Goal: Find contact information: Find contact information

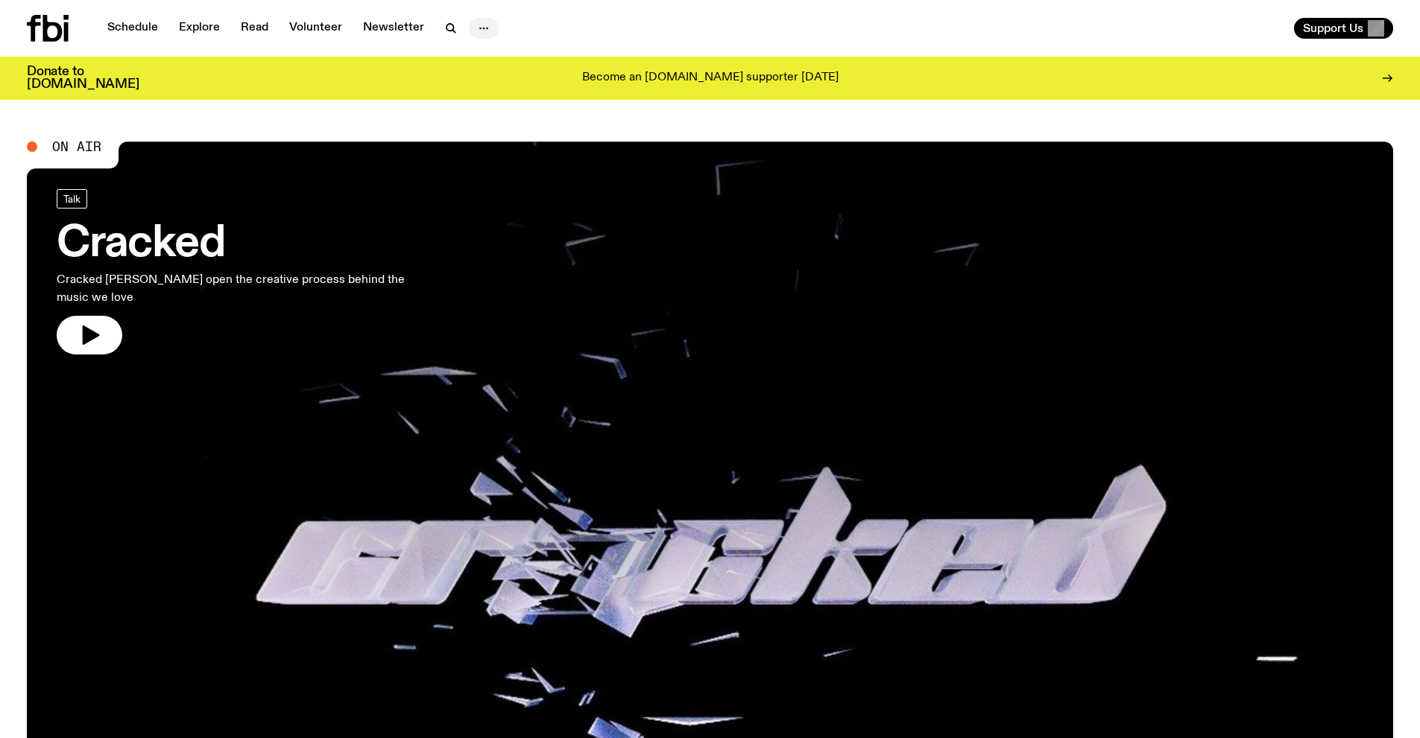
click at [487, 20] on icon "button" at bounding box center [484, 28] width 18 height 18
click at [484, 81] on link "Contact" at bounding box center [483, 85] width 75 height 21
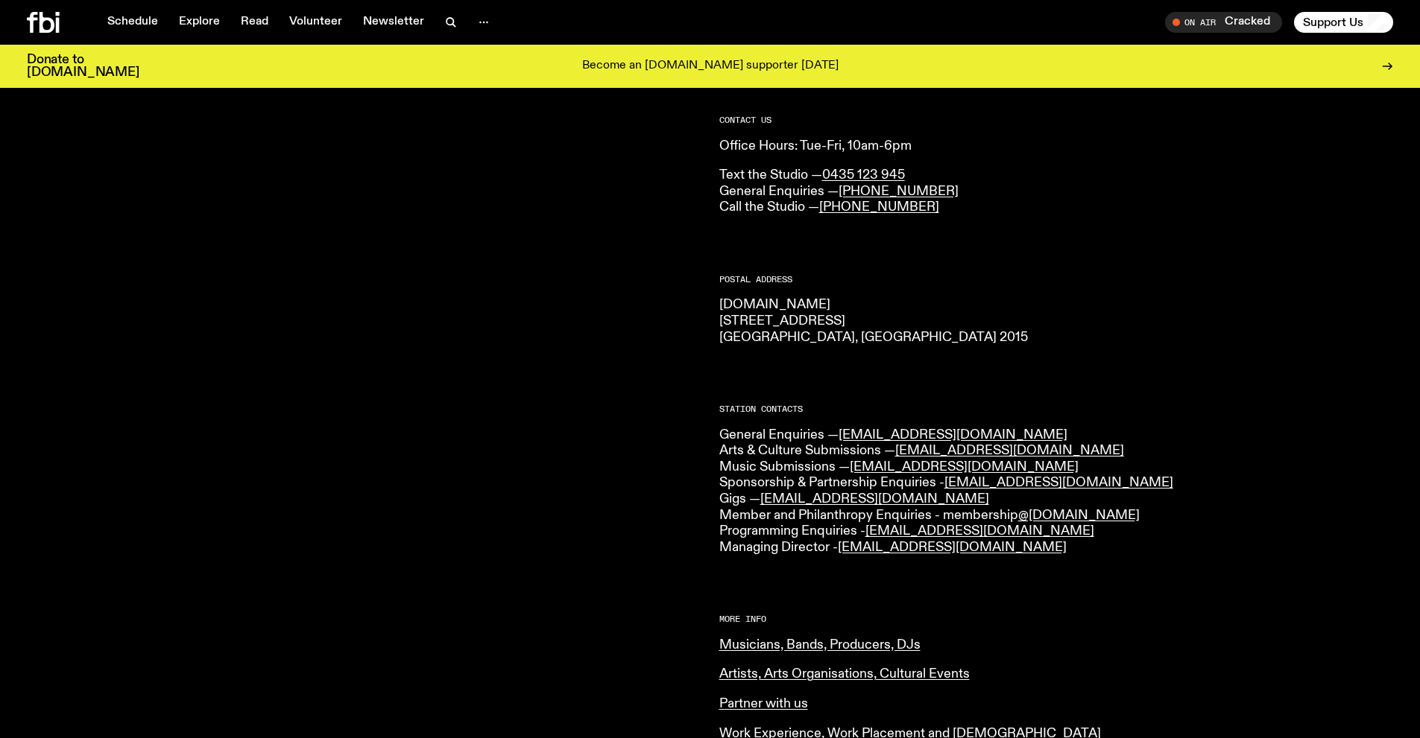
scroll to position [96, 0]
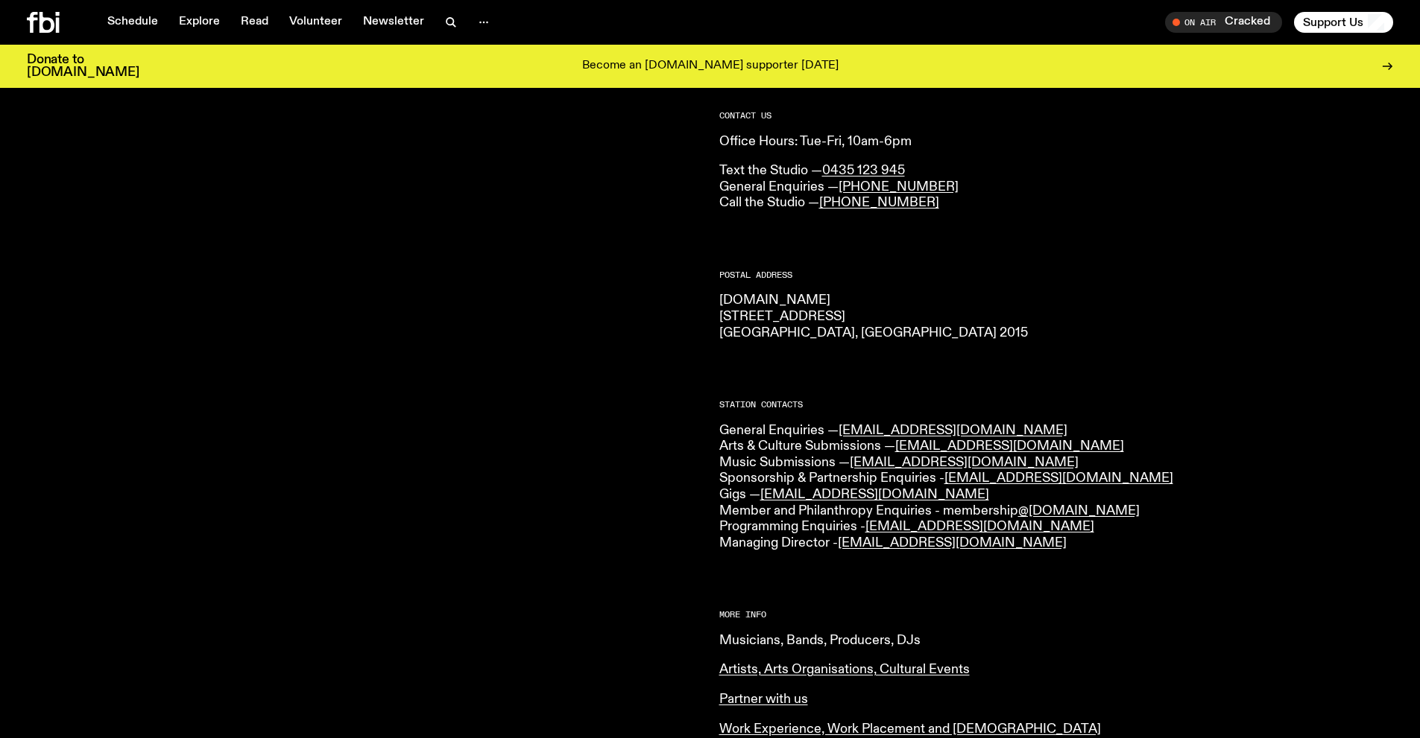
click at [794, 641] on link "Musicians, Bands, Producers, DJs" at bounding box center [819, 640] width 201 height 13
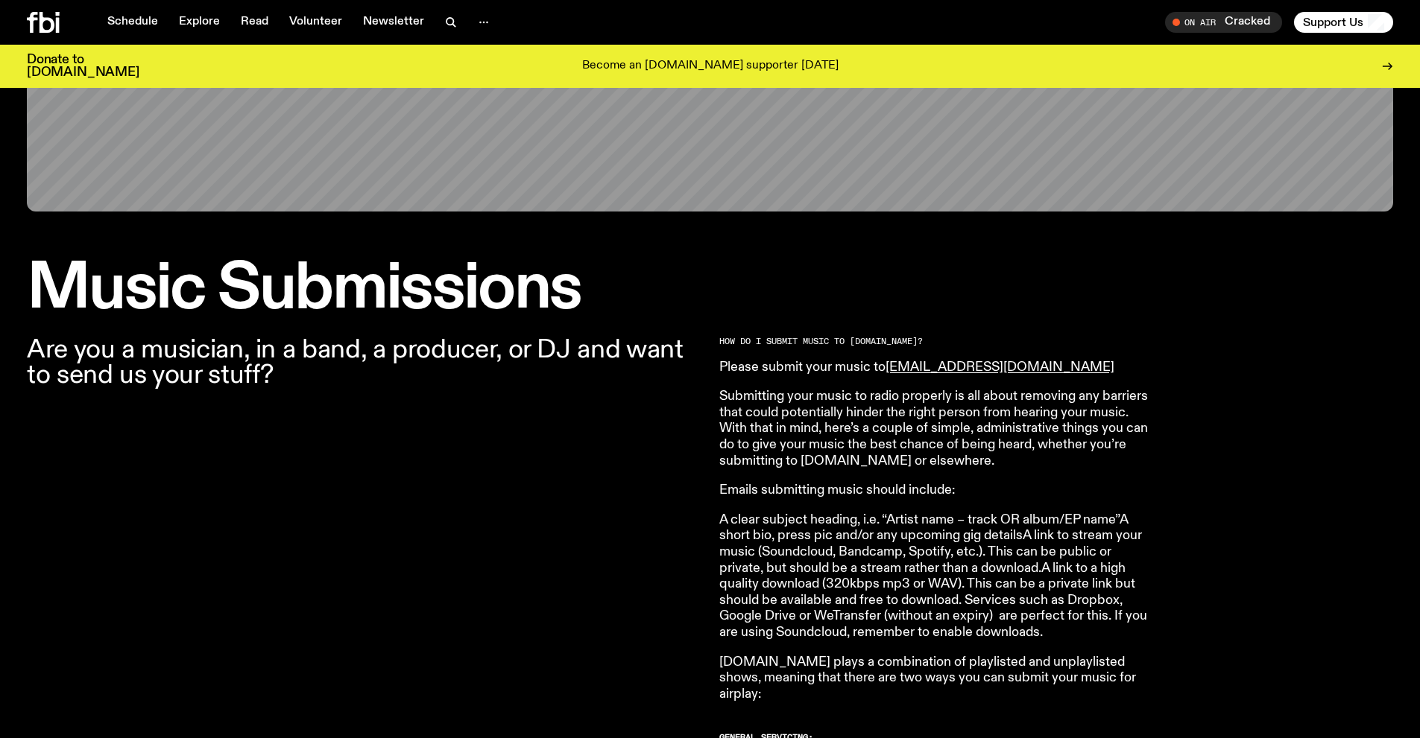
scroll to position [293, 0]
